Goal: Obtain resource: Download file/media

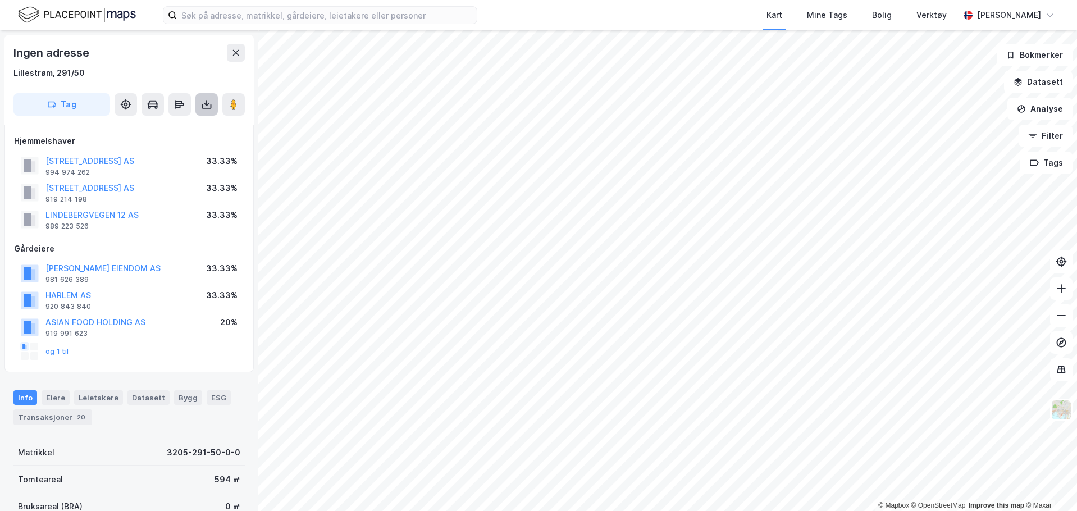
click at [214, 108] on button at bounding box center [206, 104] width 22 height 22
click at [188, 131] on div "Last ned grunnbok" at bounding box center [158, 127] width 120 height 18
